Goal: Transaction & Acquisition: Subscribe to service/newsletter

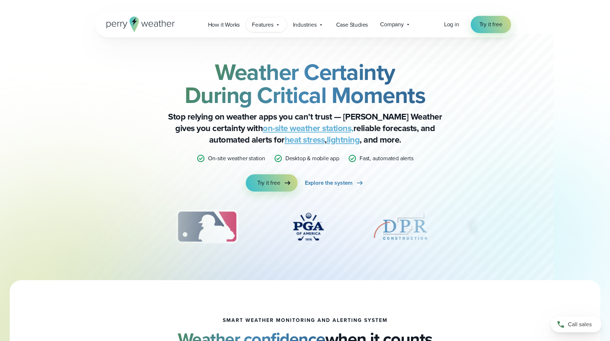
click at [275, 26] on div "Features Explore All Features Explore Perry Weather's on-site weather hardware …" at bounding box center [266, 24] width 41 height 15
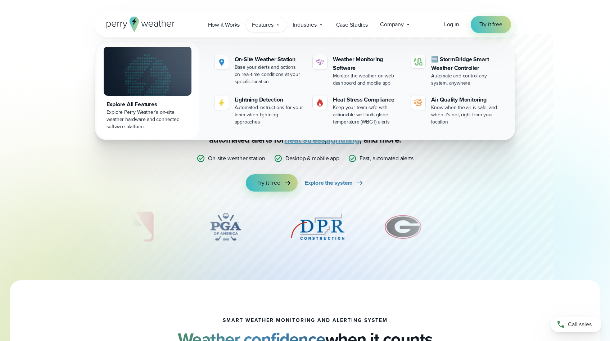
click at [275, 26] on div "Features Explore All Features Explore Perry Weather's on-site weather hardware …" at bounding box center [266, 24] width 41 height 15
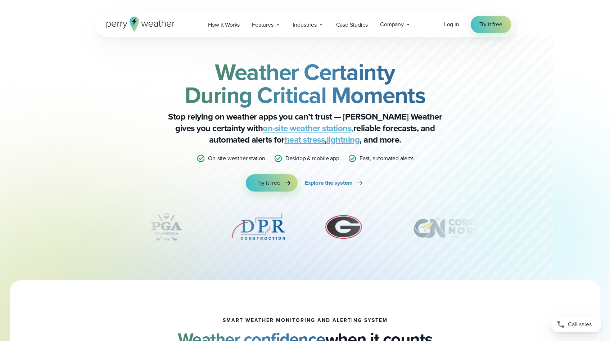
click at [157, 24] on icon at bounding box center [156, 24] width 4 height 5
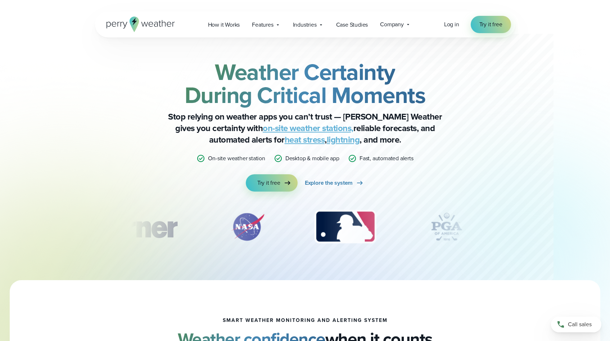
click at [285, 141] on link "heat stress" at bounding box center [305, 139] width 40 height 13
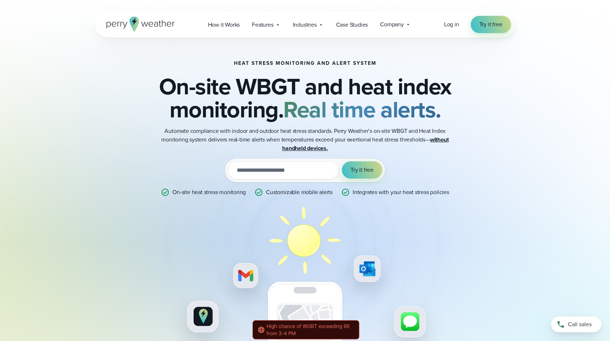
click at [277, 173] on input "email" at bounding box center [283, 170] width 111 height 18
type input "**********"
click at [357, 165] on button "Try it free" at bounding box center [362, 169] width 40 height 17
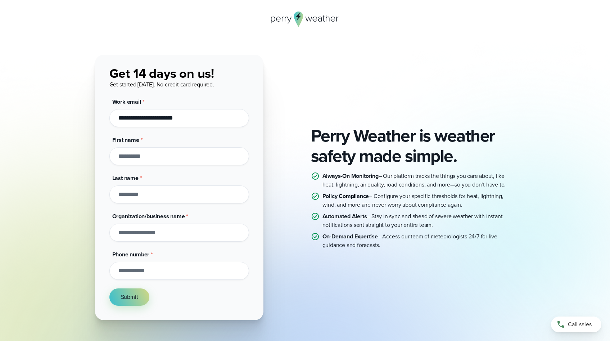
click at [157, 154] on input "First name *" at bounding box center [179, 156] width 140 height 18
type input "****"
type input "**********"
click at [158, 197] on input "Last name *" at bounding box center [179, 194] width 140 height 18
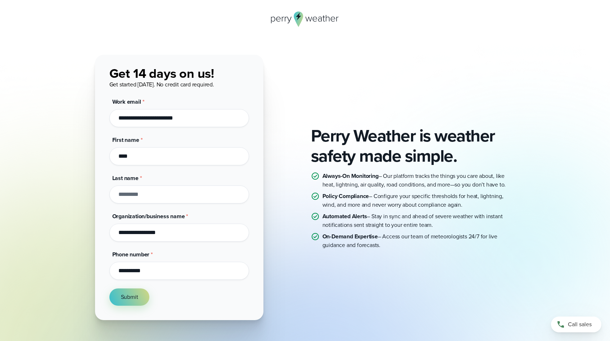
type input "********"
click at [120, 294] on button "Submit" at bounding box center [129, 296] width 40 height 17
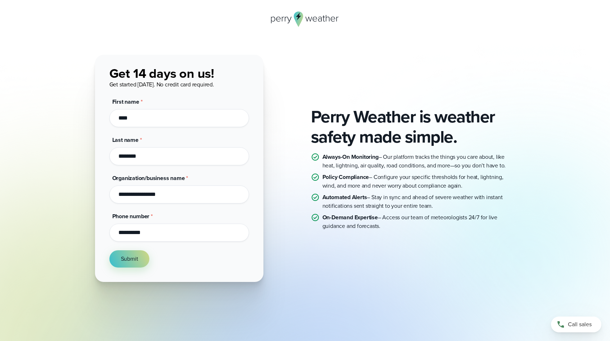
drag, startPoint x: 156, startPoint y: 234, endPoint x: 14, endPoint y: 196, distance: 146.9
click at [14, 195] on div "Perry Weather is weather safety made simple. Always-On Monitoring – Our platfor…" at bounding box center [305, 168] width 610 height 227
type input "**********"
click at [132, 262] on span "Submit" at bounding box center [129, 259] width 17 height 9
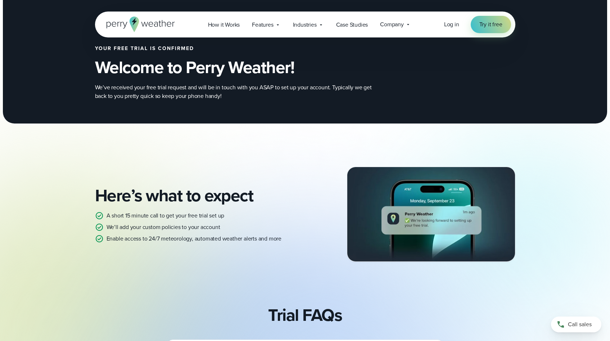
scroll to position [234, 0]
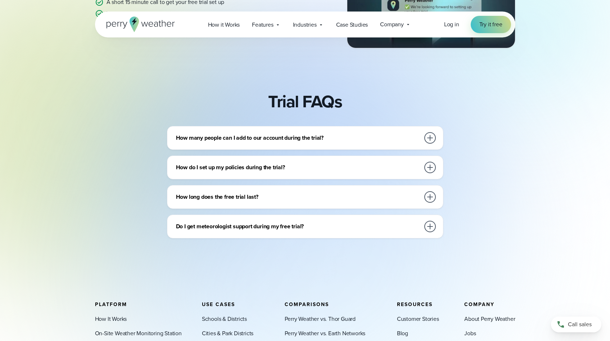
click at [216, 138] on h3 "How many people can I add to our account during the trial?" at bounding box center [298, 138] width 244 height 9
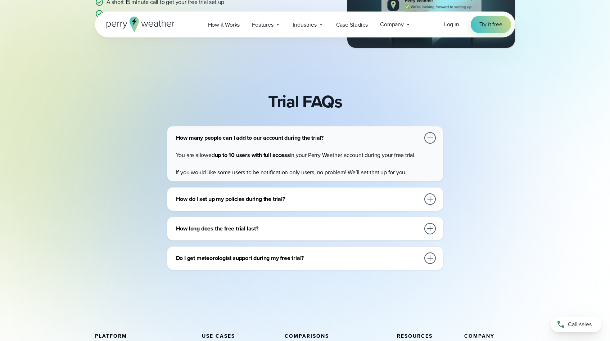
click at [216, 138] on h3 "How many people can I add to our account during the trial?" at bounding box center [298, 138] width 244 height 9
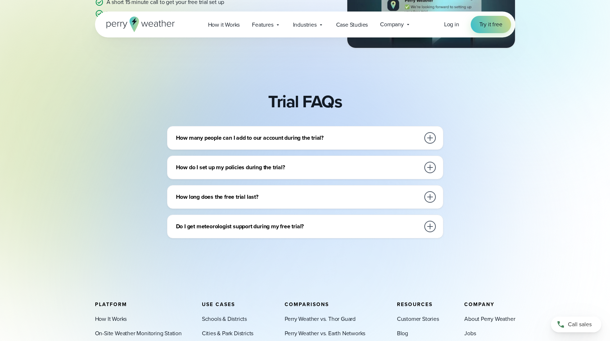
click at [220, 167] on h3 "How do I set up my policies during the trial?" at bounding box center [298, 167] width 244 height 9
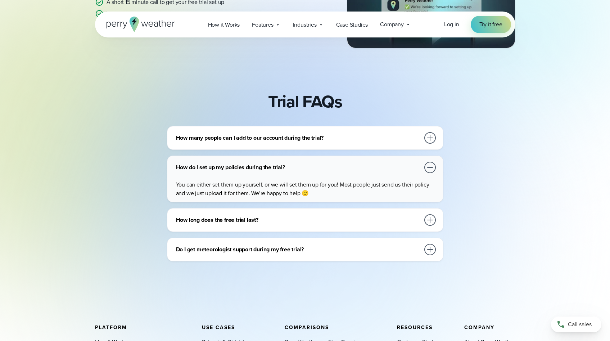
click at [220, 167] on h3 "How do I set up my policies during the trial?" at bounding box center [298, 167] width 244 height 9
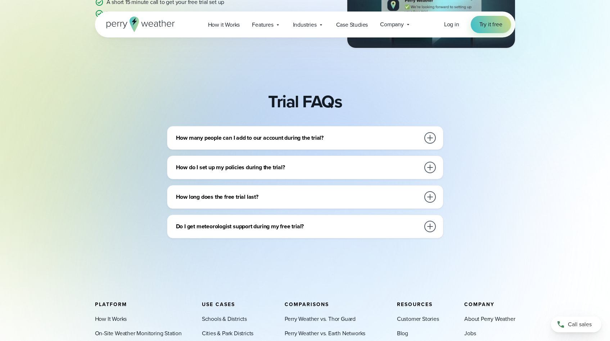
click at [213, 198] on h3 "How long does the free trial last?" at bounding box center [298, 197] width 244 height 9
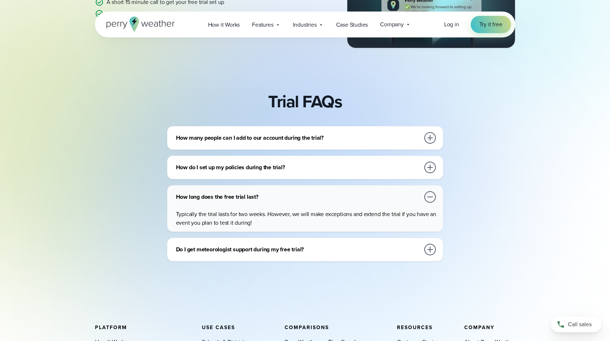
click at [213, 198] on h3 "How long does the free trial last?" at bounding box center [298, 197] width 244 height 9
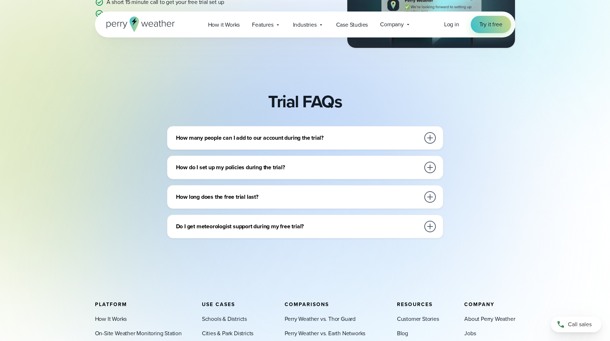
click at [225, 230] on h3 "Do I get meteorologist support during my free trial?" at bounding box center [298, 226] width 244 height 9
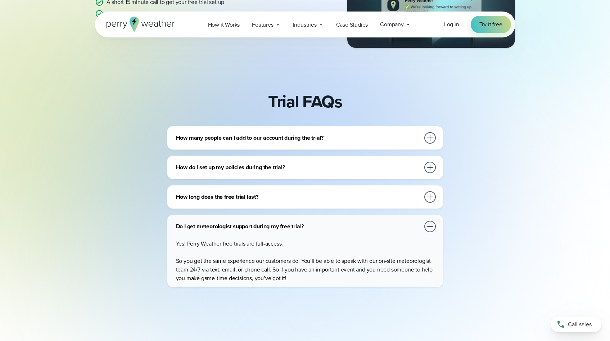
click at [225, 230] on h3 "Do I get meteorologist support during my free trial?" at bounding box center [298, 226] width 244 height 9
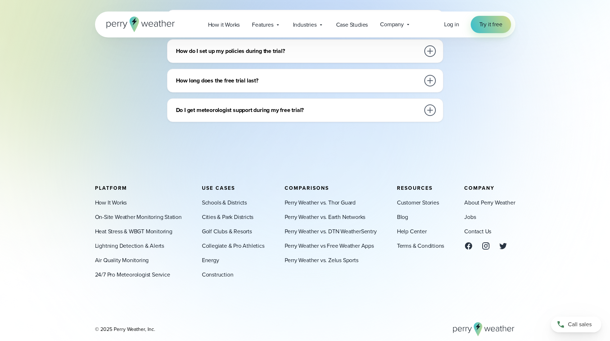
scroll to position [354, 0]
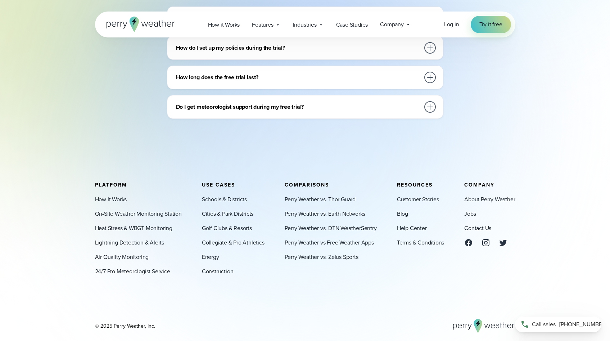
click at [566, 323] on span "[PHONE_NUMBER]" at bounding box center [583, 324] width 48 height 9
